Goal: Task Accomplishment & Management: Manage account settings

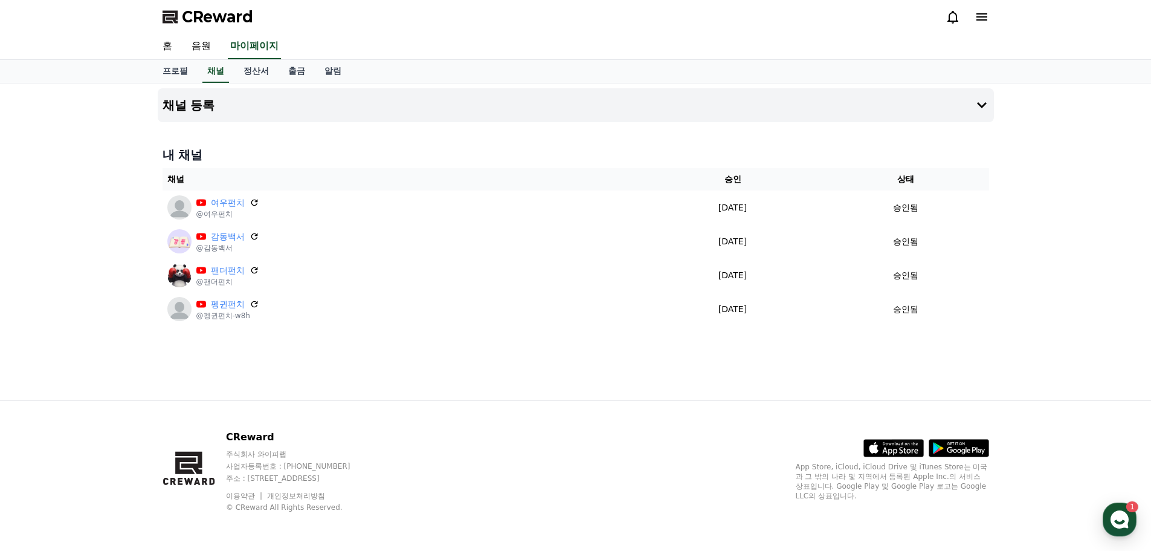
click at [334, 390] on div "채널 등록 내 채널 채널 승인 상태 여우펀치 @여우펀치 [DATE] 09-24 승인됨 감동백서 @감동백서 [DATE] 09-24 승인됨 팬더펀…" at bounding box center [576, 241] width 846 height 317
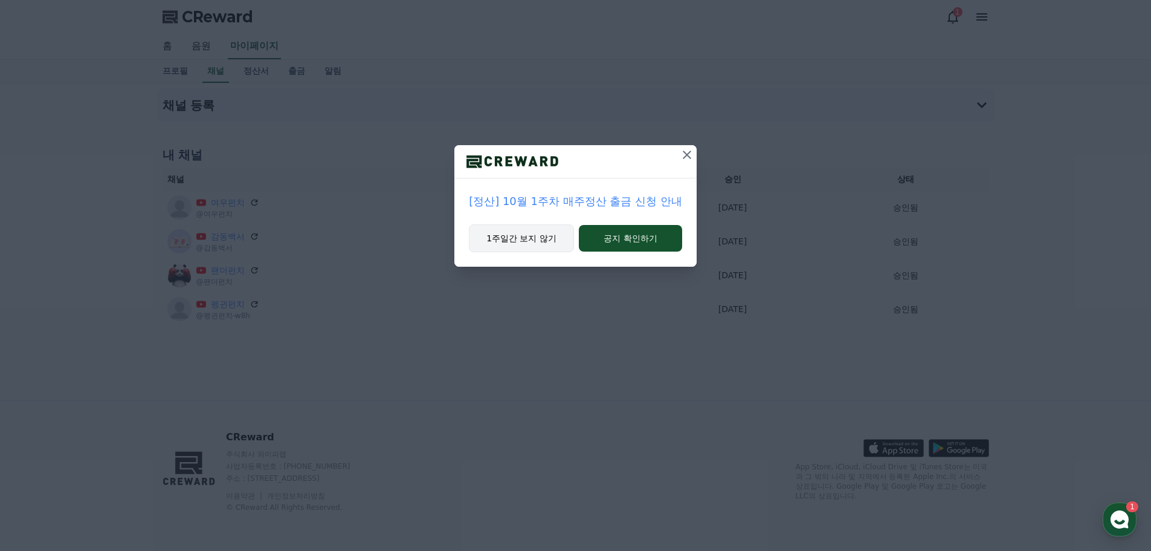
click at [566, 236] on button "1주일간 보지 않기" at bounding box center [521, 238] width 105 height 28
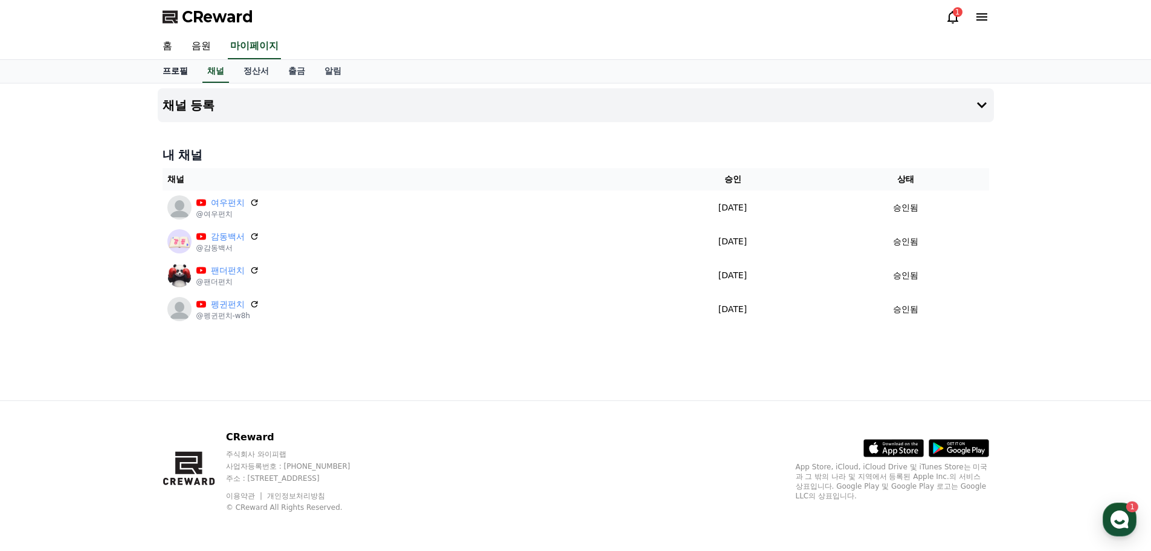
click at [179, 71] on link "프로필" at bounding box center [175, 71] width 45 height 23
select select "**********"
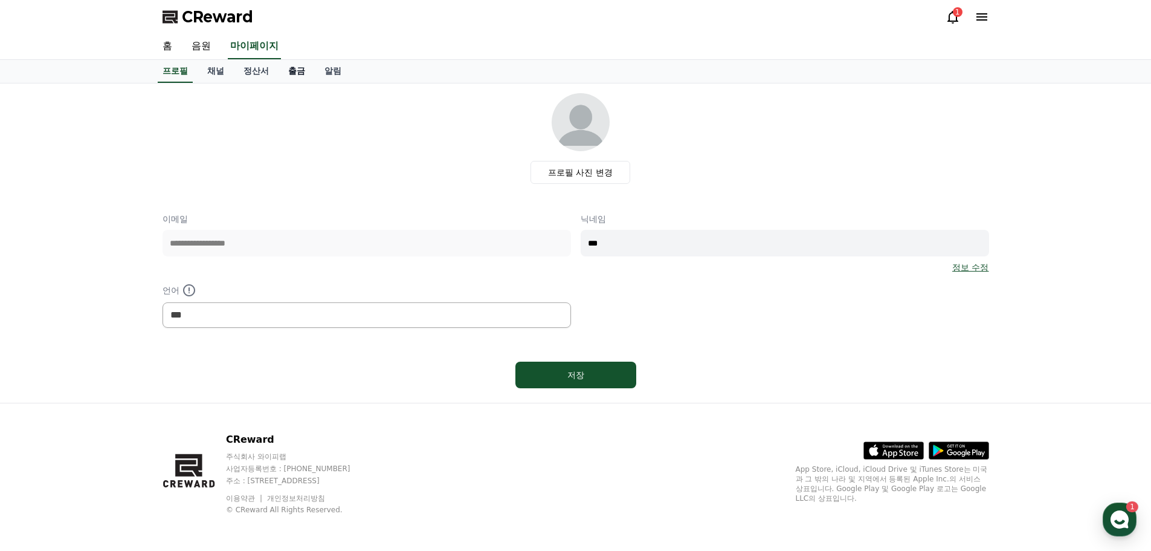
click at [301, 71] on link "출금" at bounding box center [297, 71] width 36 height 23
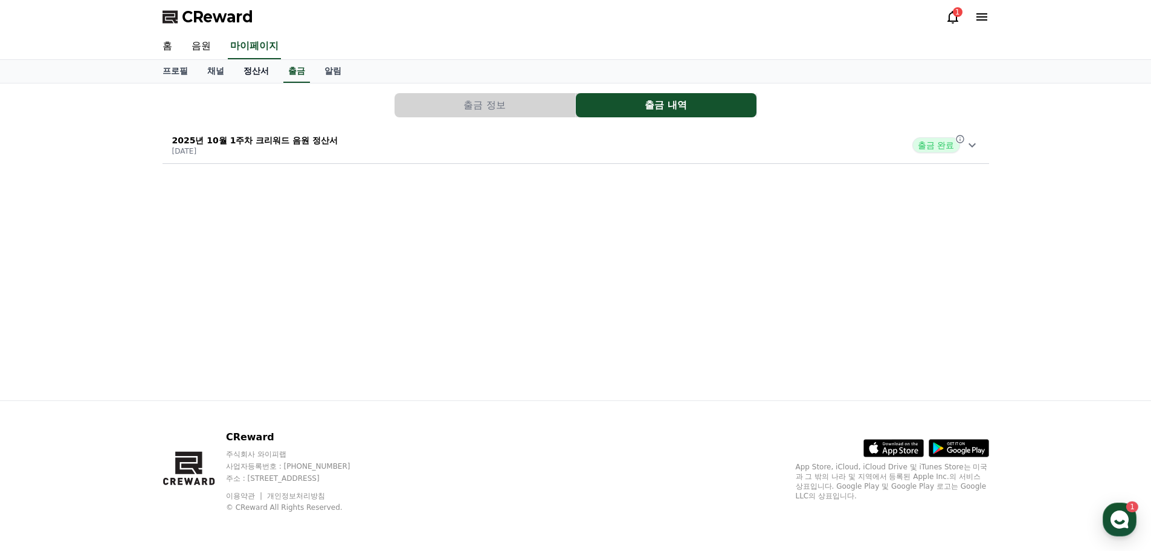
click at [235, 75] on link "정산서" at bounding box center [256, 71] width 45 height 23
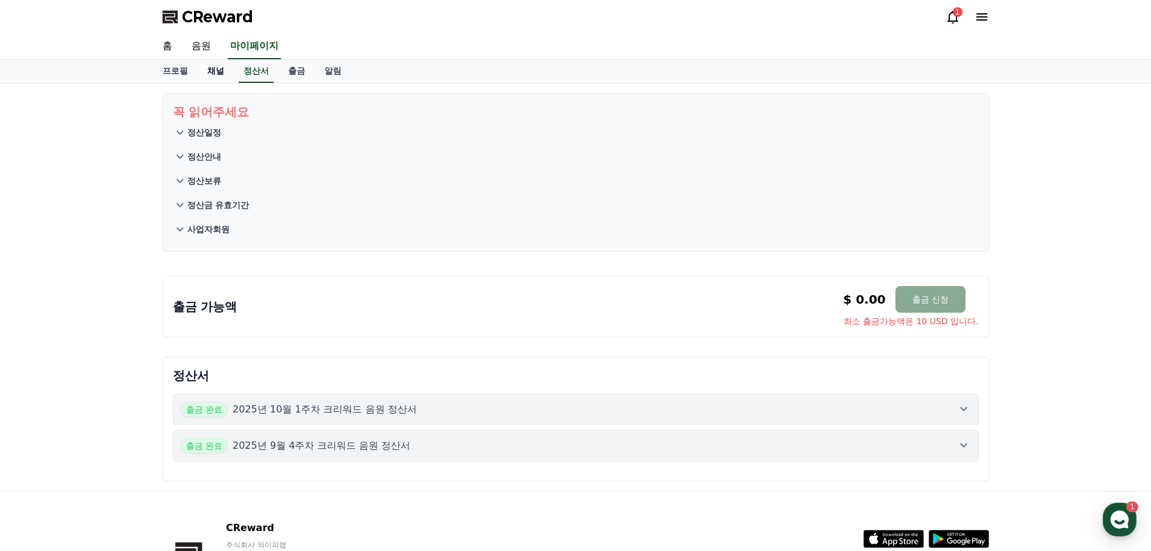
click at [215, 71] on link "채널" at bounding box center [216, 71] width 36 height 23
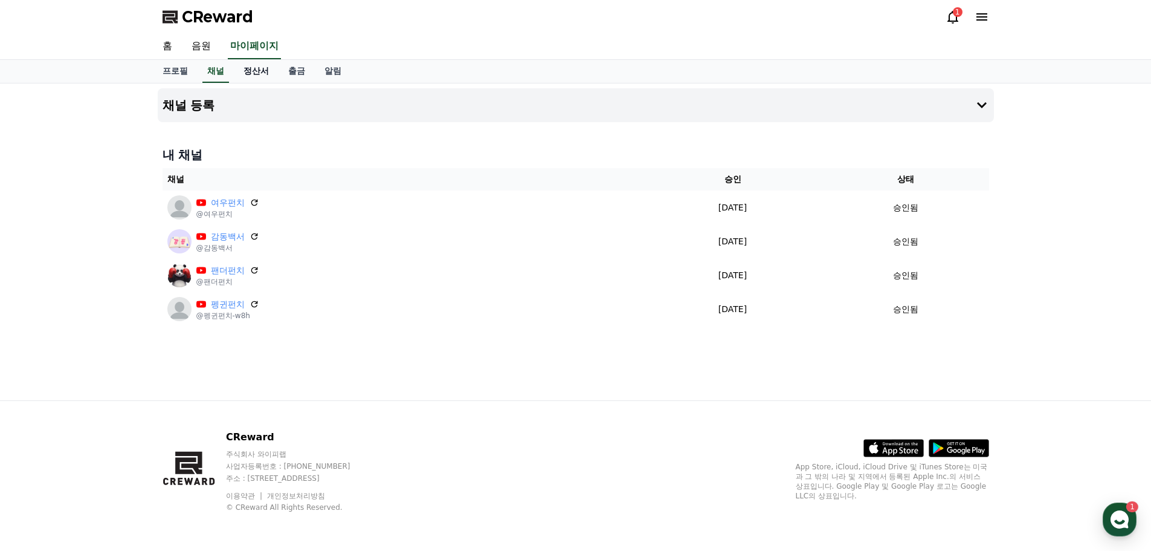
click at [251, 69] on link "정산서" at bounding box center [256, 71] width 45 height 23
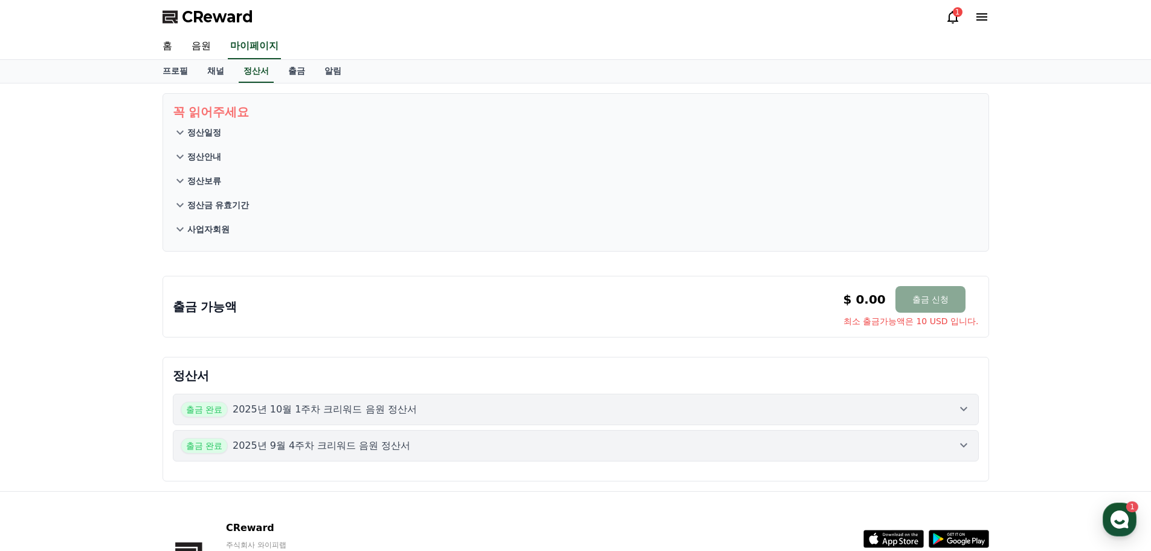
click at [193, 129] on p "정산일정" at bounding box center [204, 132] width 34 height 12
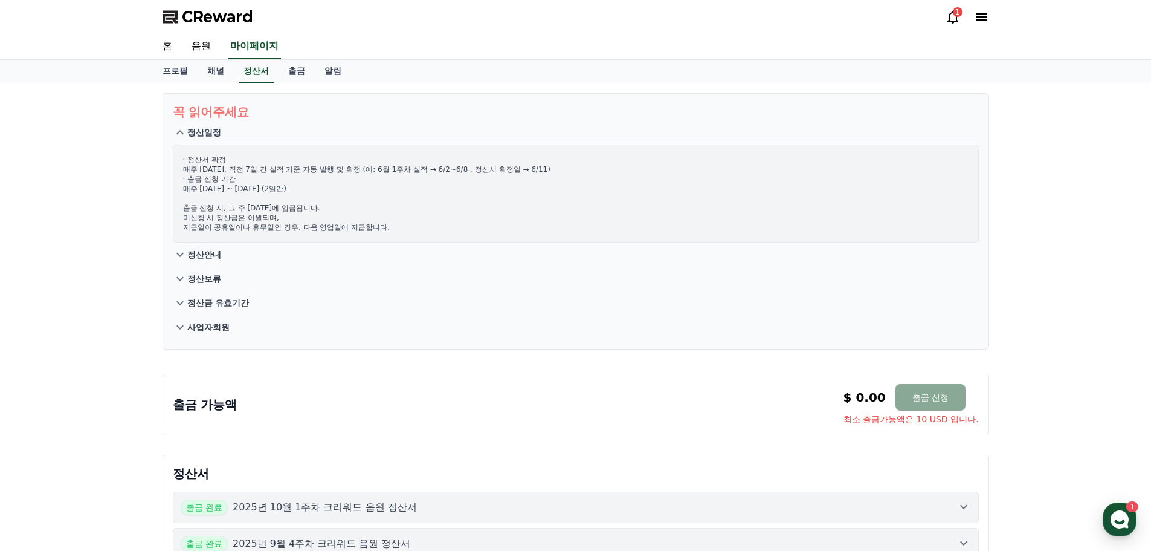
click at [179, 127] on icon at bounding box center [180, 132] width 15 height 15
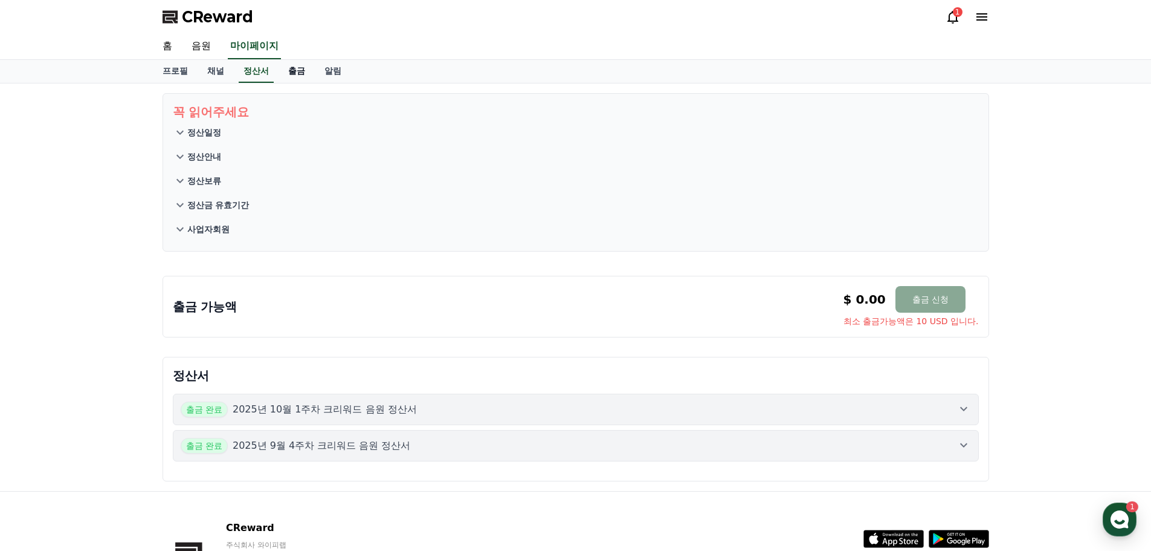
click at [303, 68] on link "출금" at bounding box center [297, 71] width 36 height 23
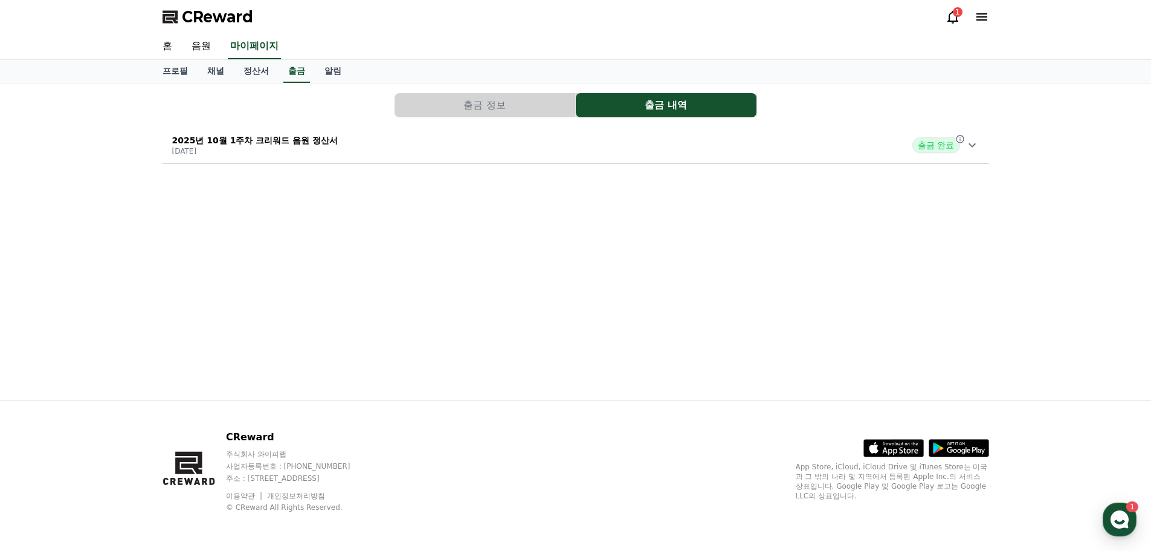
click at [427, 94] on button "출금 정보" at bounding box center [485, 105] width 181 height 24
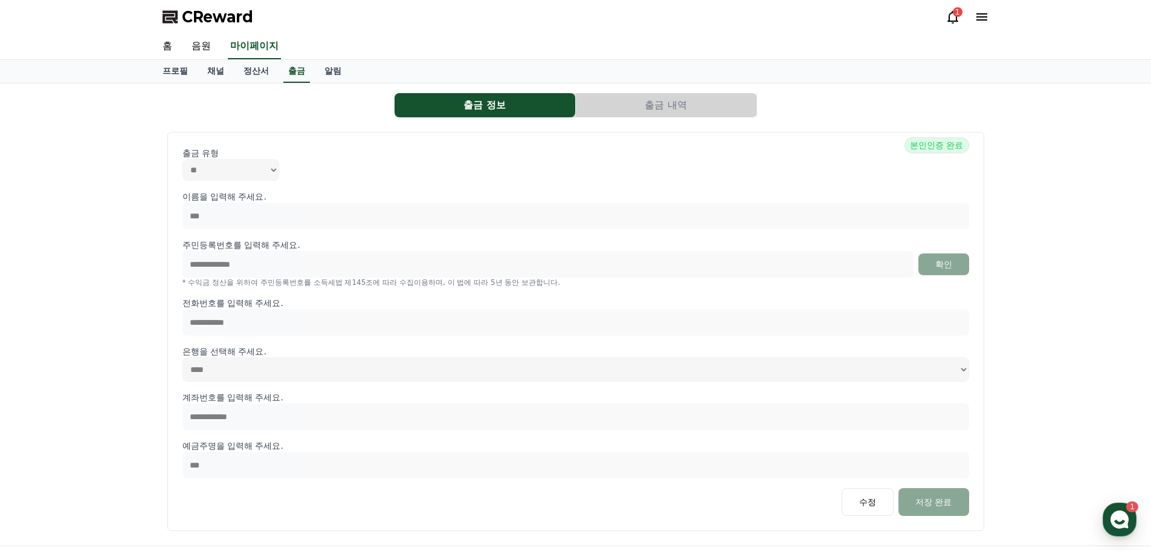
click at [701, 105] on button "출금 내역" at bounding box center [666, 105] width 181 height 24
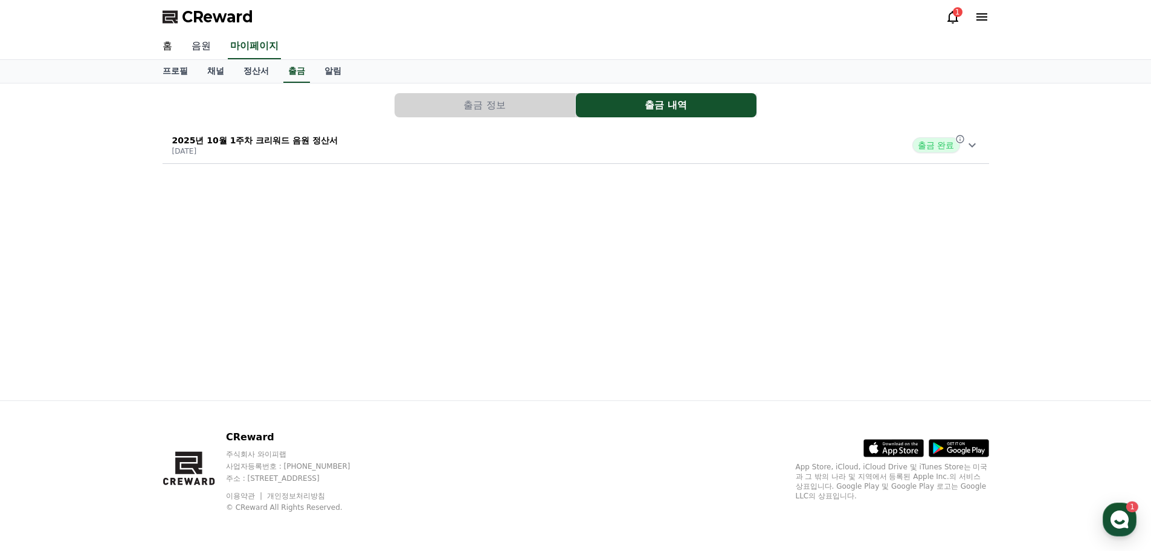
click at [185, 50] on link "음원" at bounding box center [201, 46] width 39 height 25
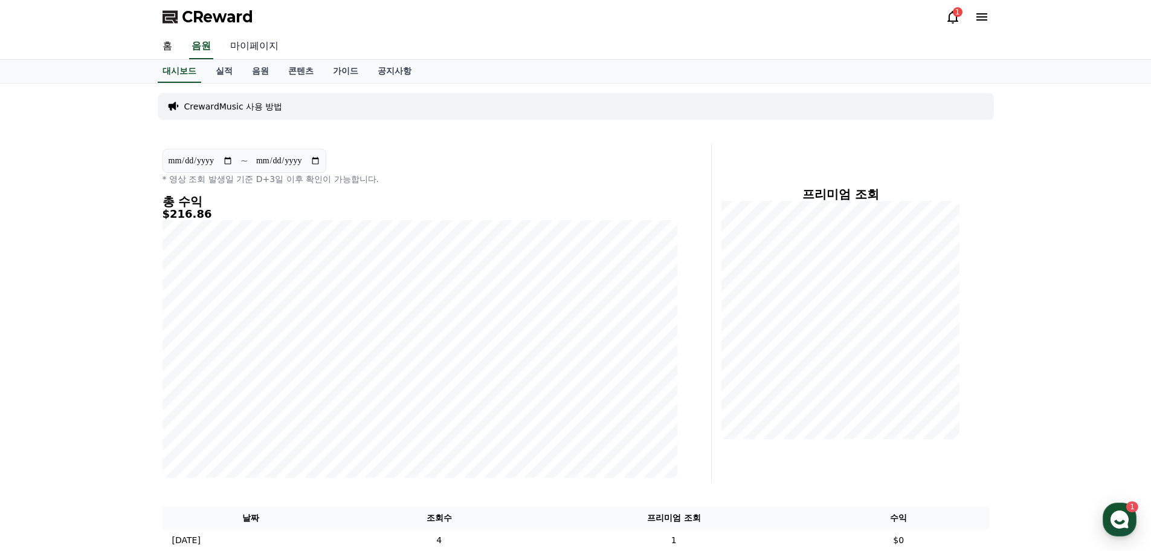
click at [268, 37] on div "CReward 1 홈 음원 마이페이지" at bounding box center [575, 30] width 1151 height 60
click at [276, 45] on link "마이페이지" at bounding box center [255, 46] width 68 height 25
select select "**********"
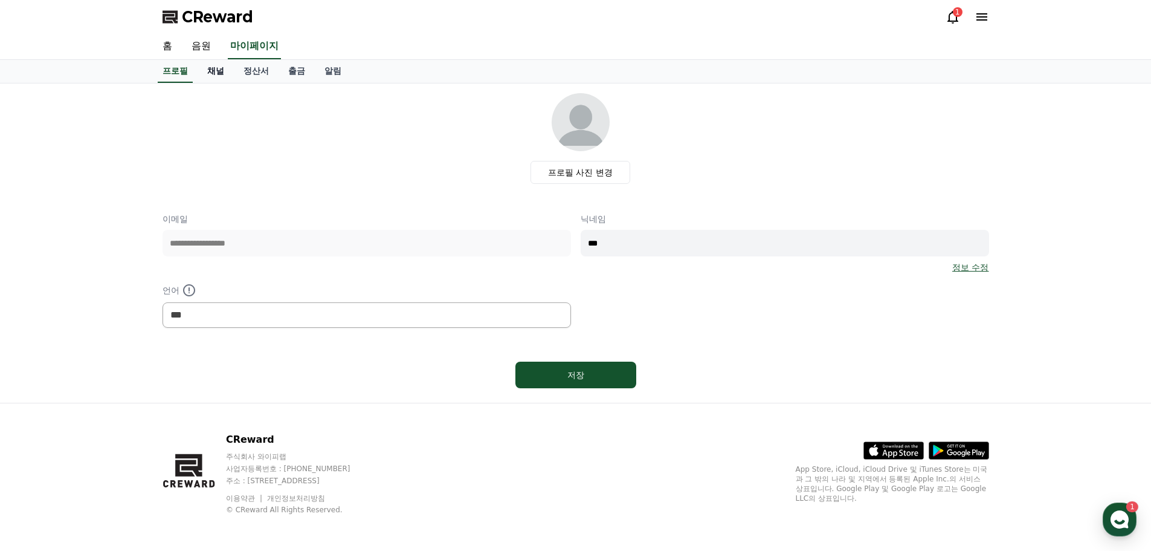
click at [222, 72] on link "채널" at bounding box center [216, 71] width 36 height 23
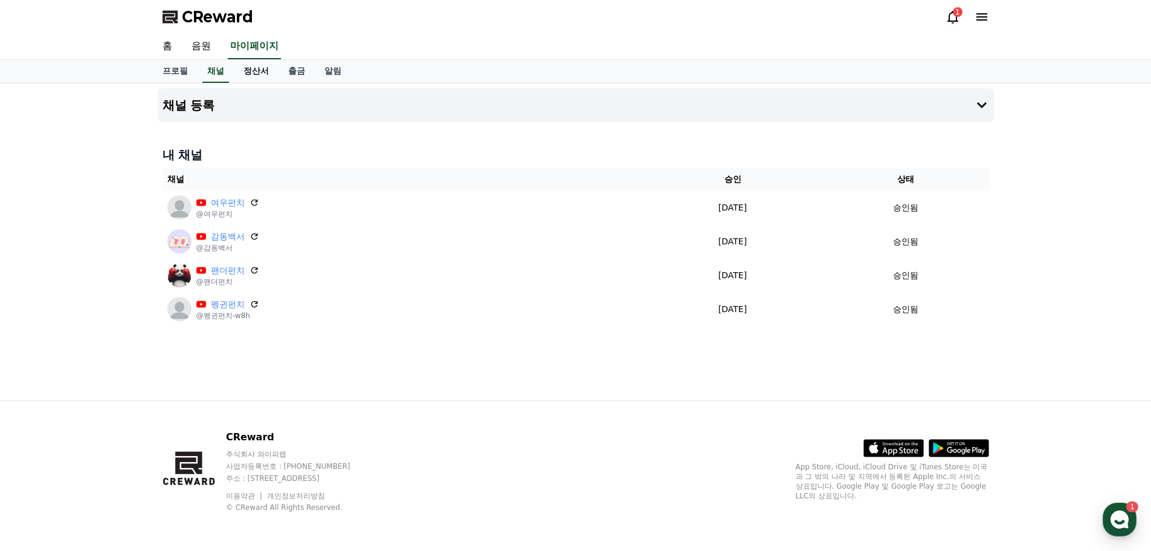
click at [254, 70] on link "정산서" at bounding box center [256, 71] width 45 height 23
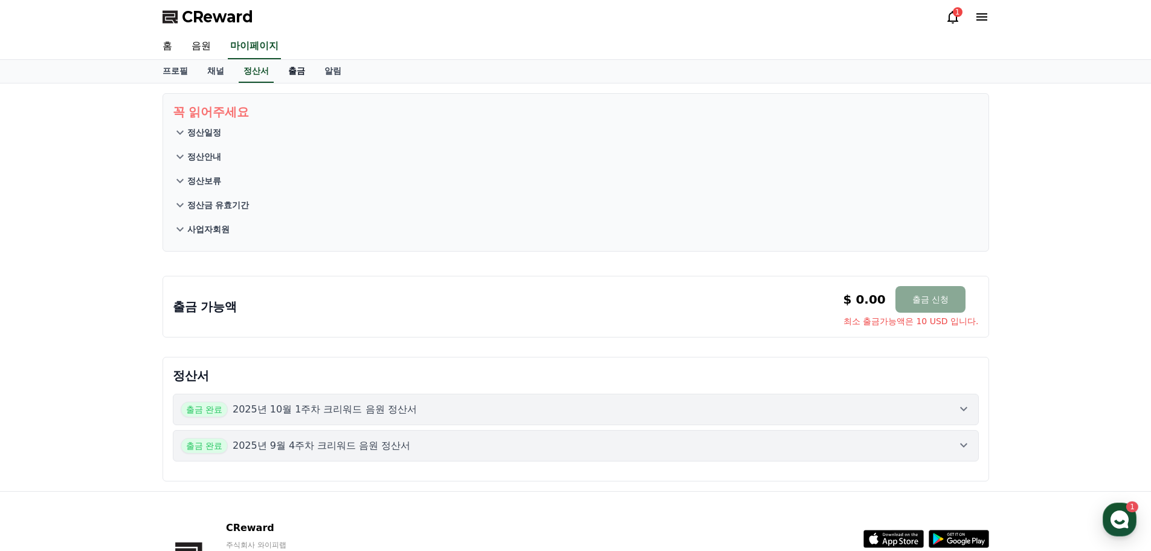
click at [295, 70] on link "출금" at bounding box center [297, 71] width 36 height 23
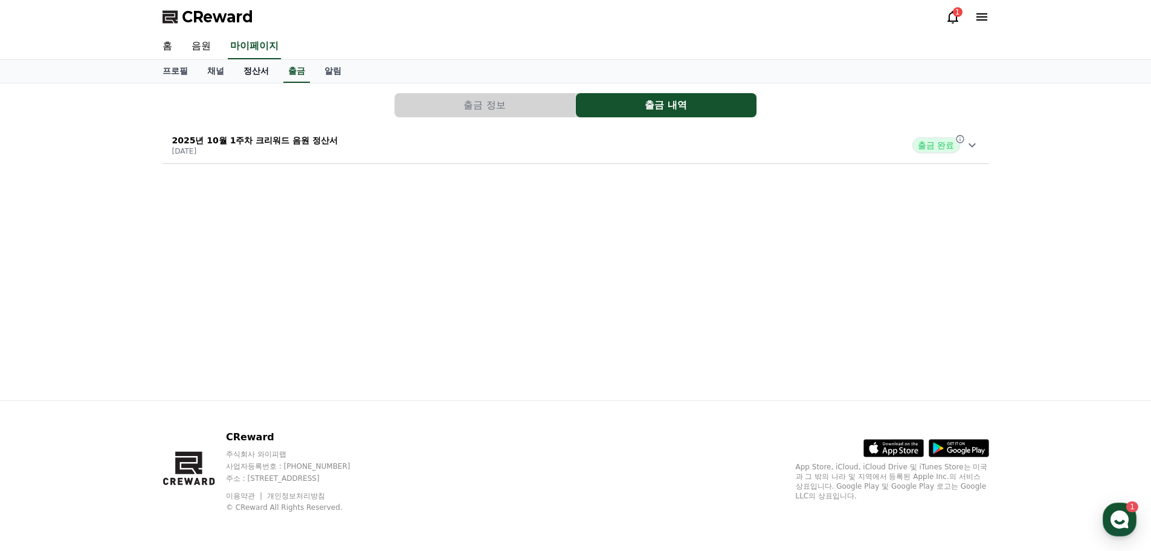
click at [253, 70] on link "정산서" at bounding box center [256, 71] width 45 height 23
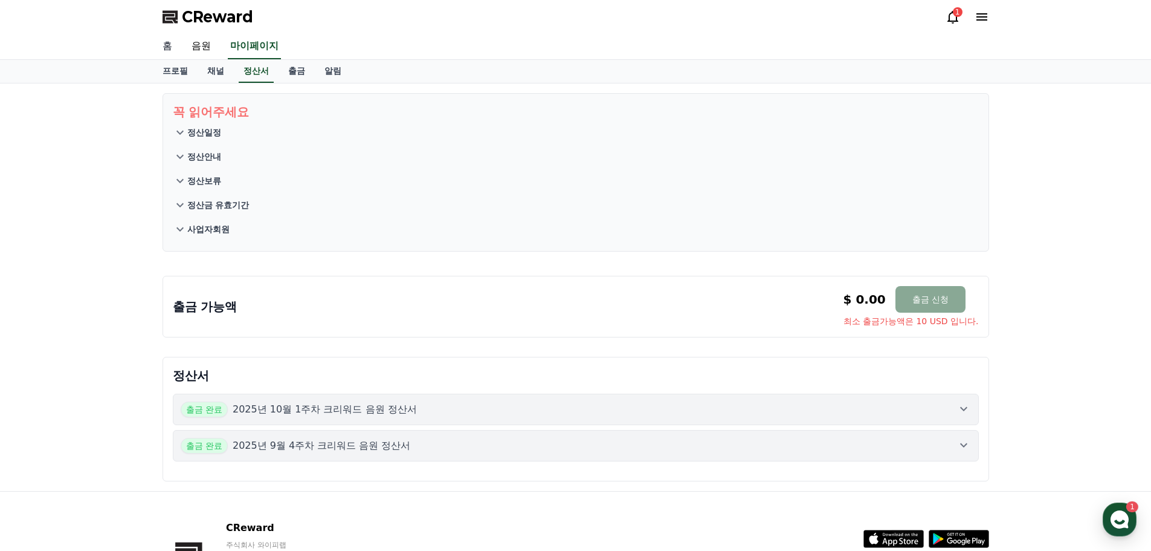
click at [157, 47] on link "홈" at bounding box center [167, 46] width 29 height 25
